Goal: Task Accomplishment & Management: Manage account settings

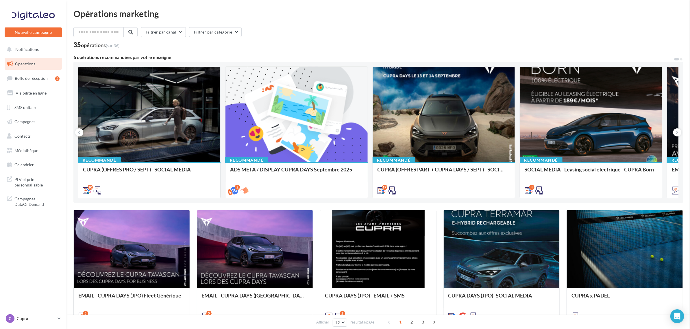
click at [36, 314] on link "C Cupra cupra_creil" at bounding box center [33, 318] width 57 height 11
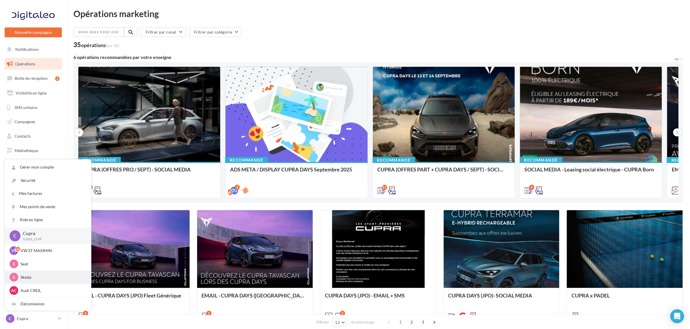
scroll to position [27, 0]
click at [36, 278] on p "Ducati" at bounding box center [53, 277] width 64 height 6
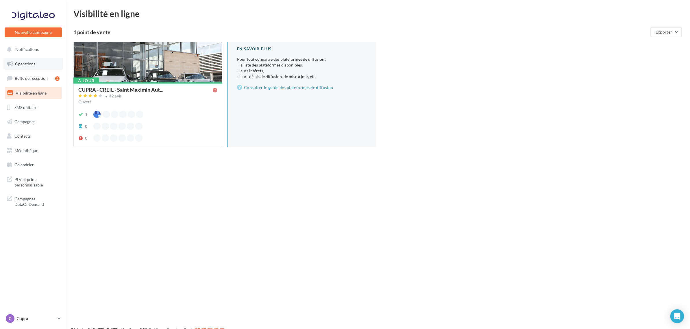
click at [26, 64] on span "Opérations" at bounding box center [25, 63] width 20 height 5
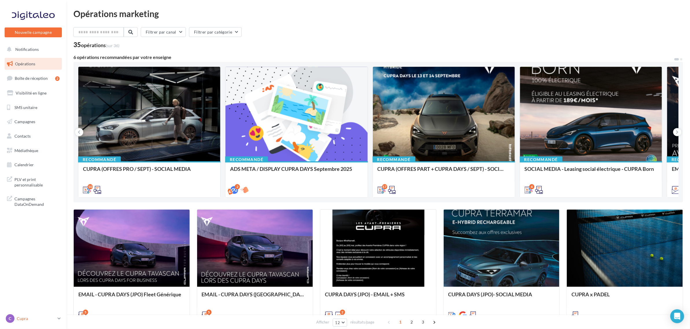
click at [27, 319] on p "Cupra" at bounding box center [36, 319] width 38 height 6
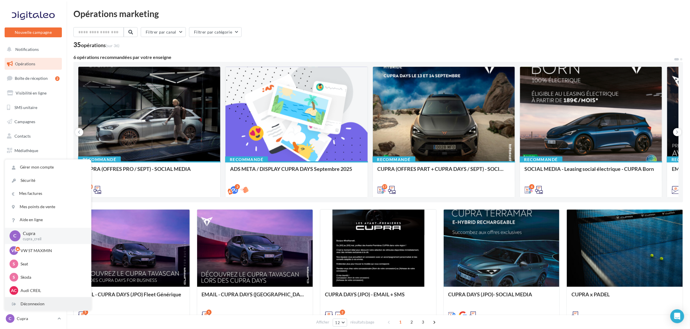
click at [30, 306] on div "Déconnexion" at bounding box center [48, 303] width 86 height 13
